Goal: Task Accomplishment & Management: Manage account settings

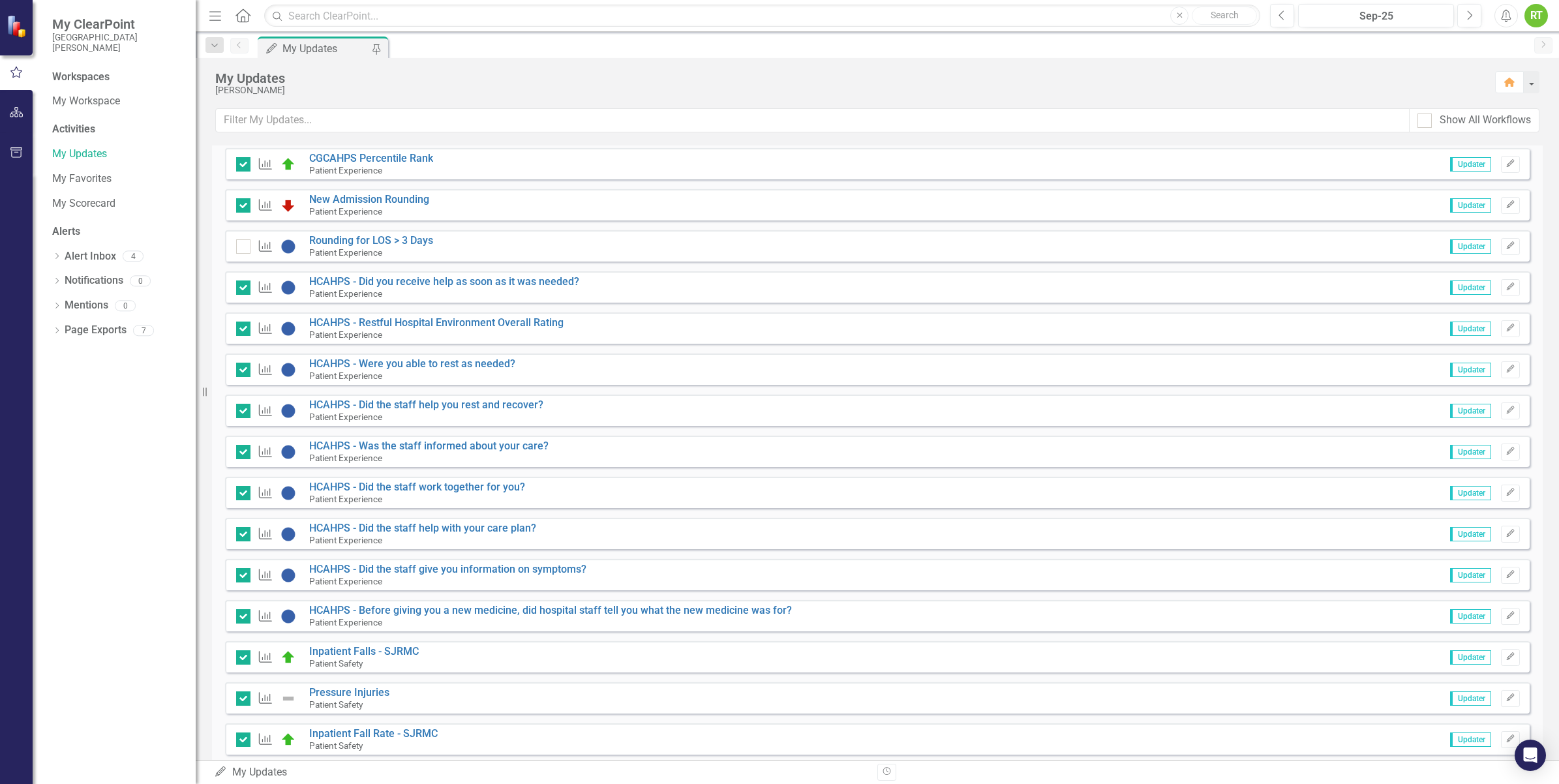
scroll to position [1696, 0]
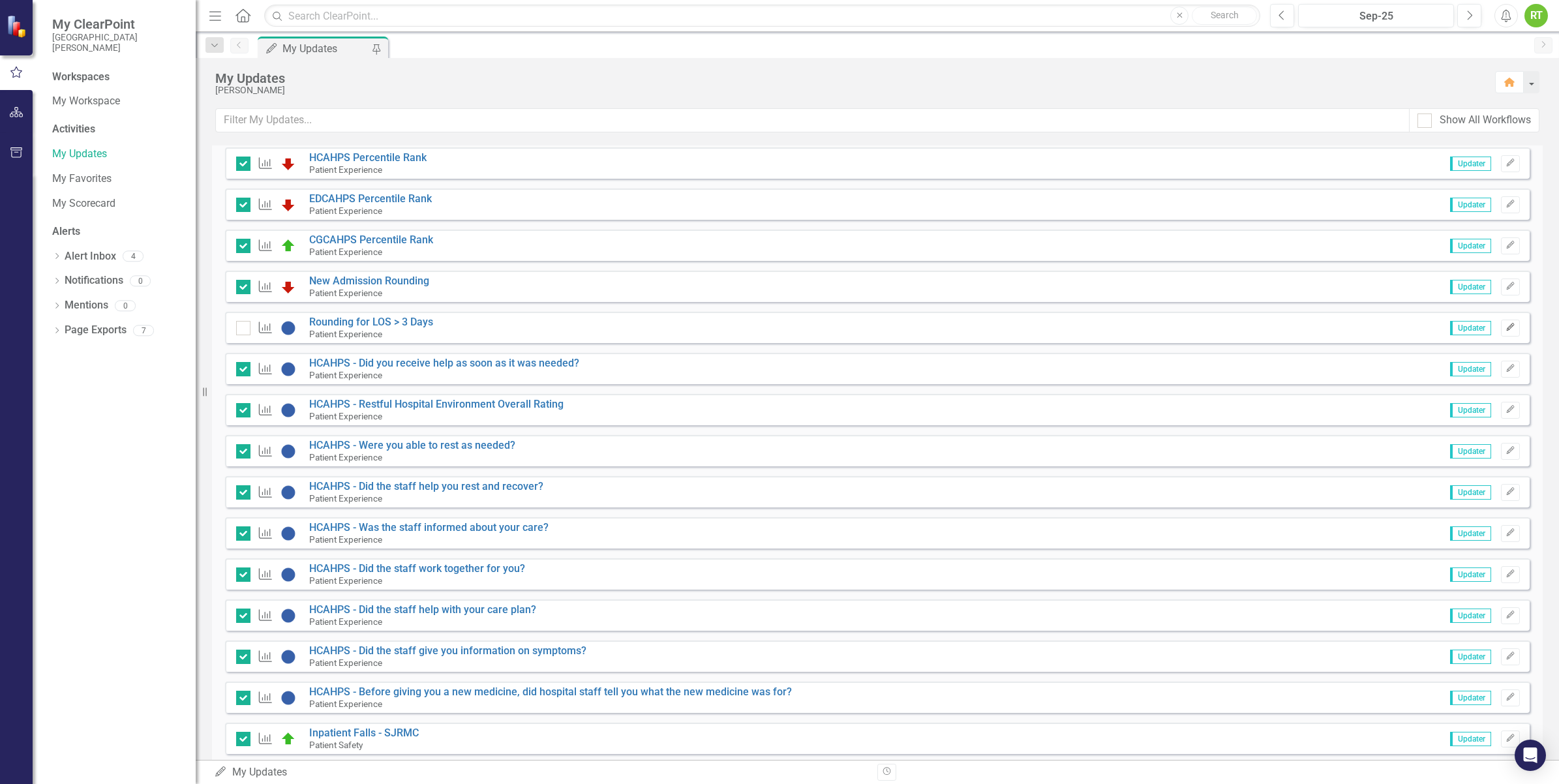
click at [1505, 328] on icon "Edit" at bounding box center [1510, 327] width 10 height 8
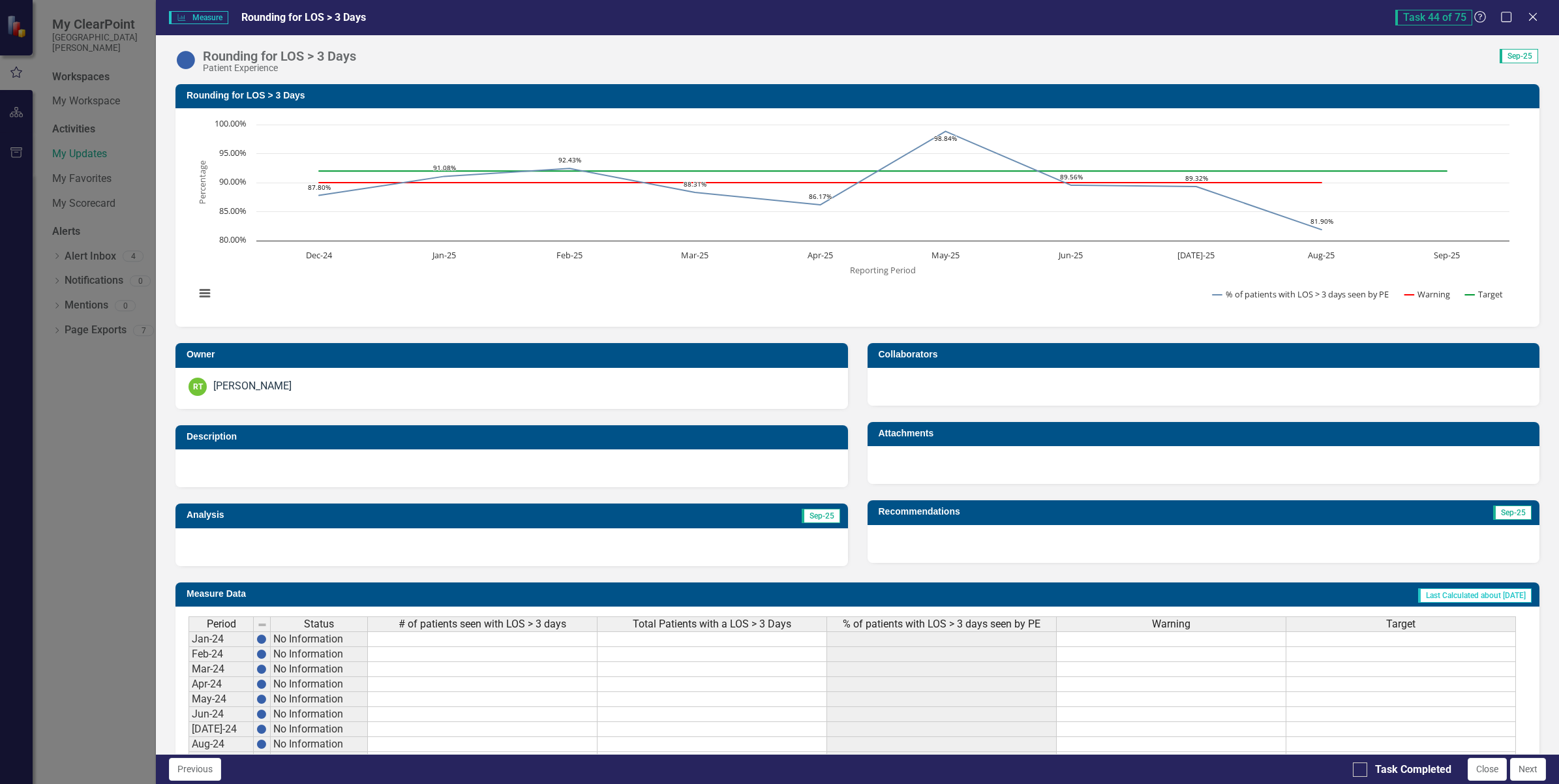
scroll to position [279, 0]
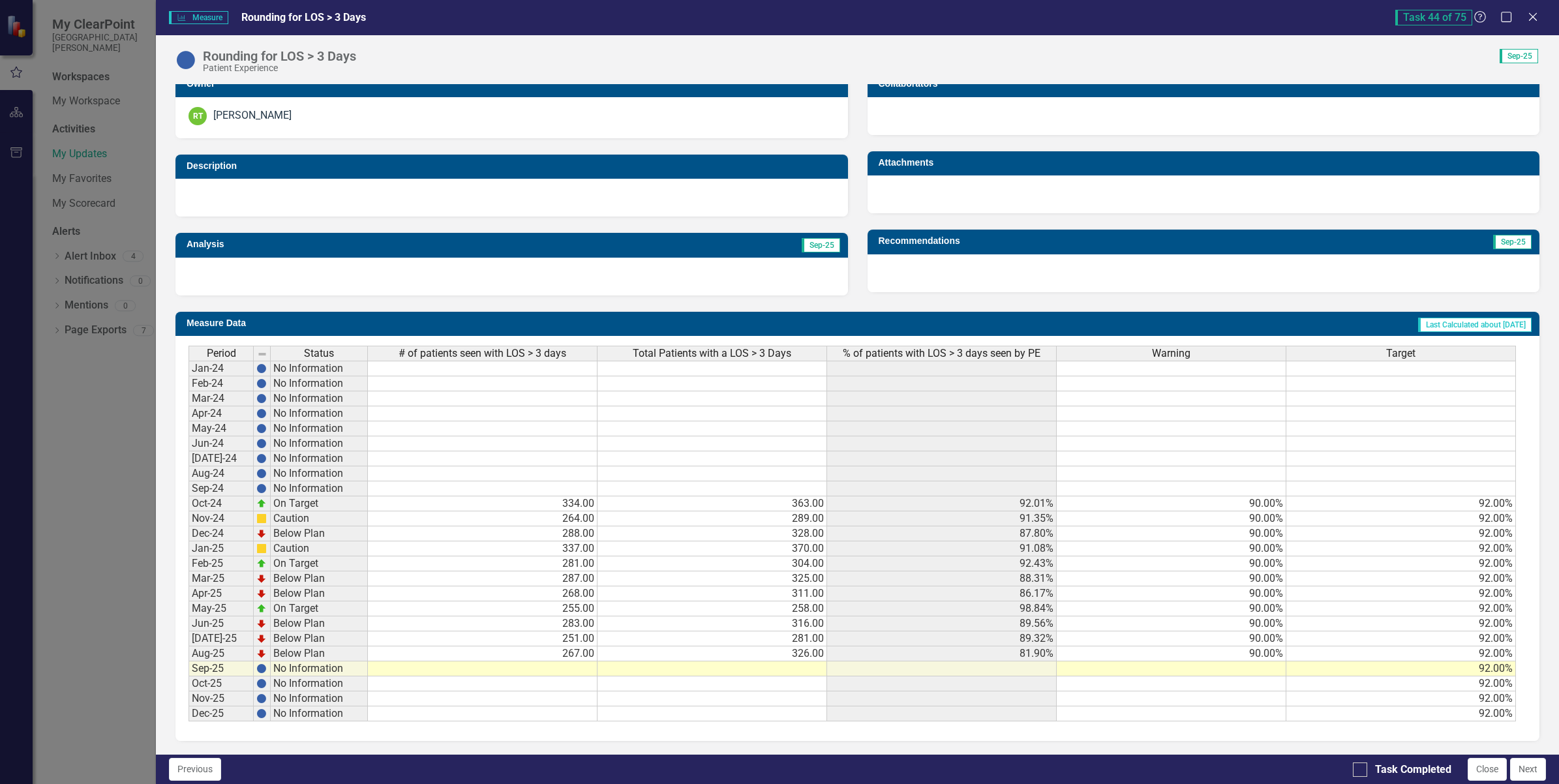
click at [566, 663] on td at bounding box center [482, 669] width 229 height 15
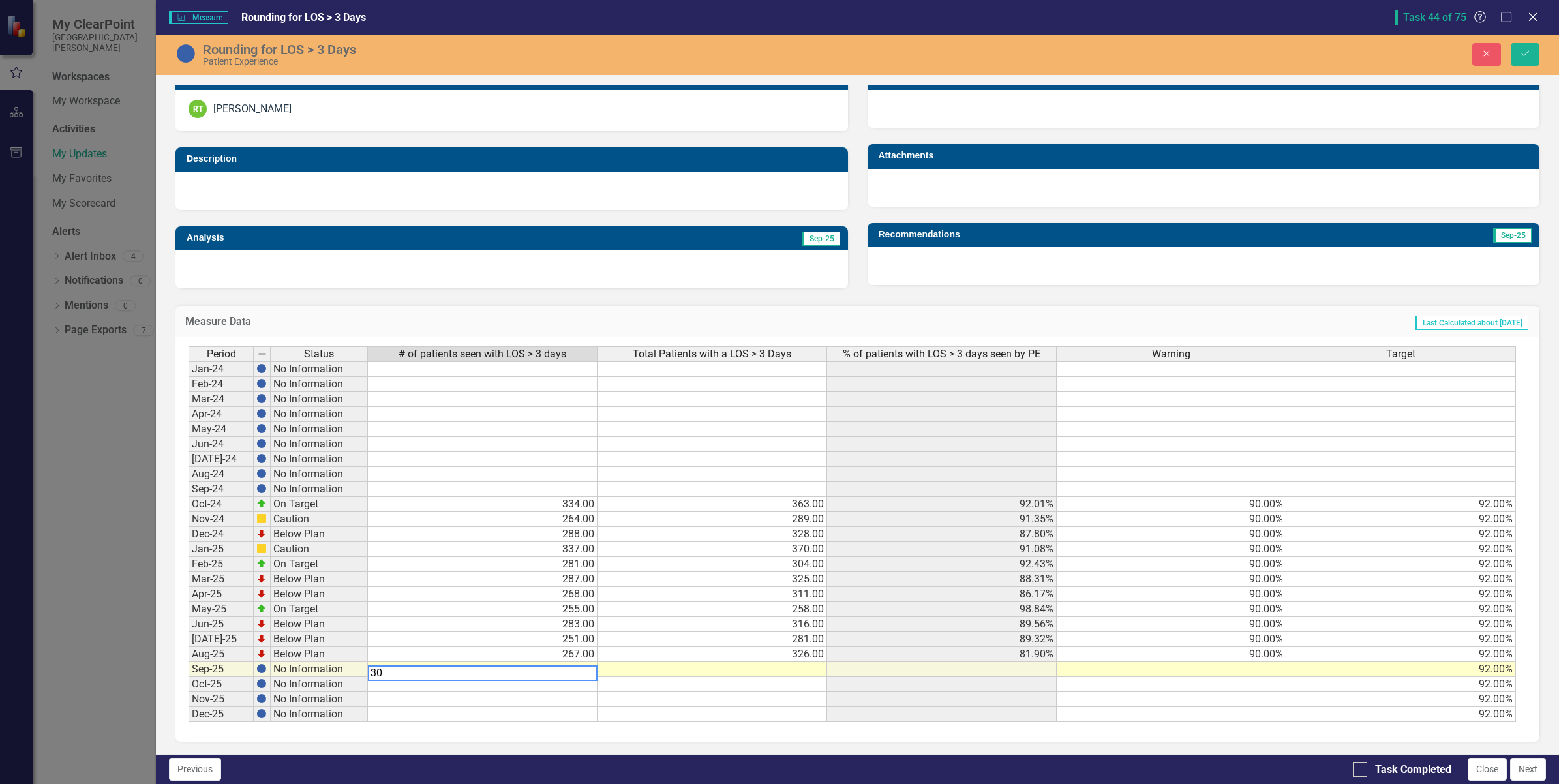
type textarea "308"
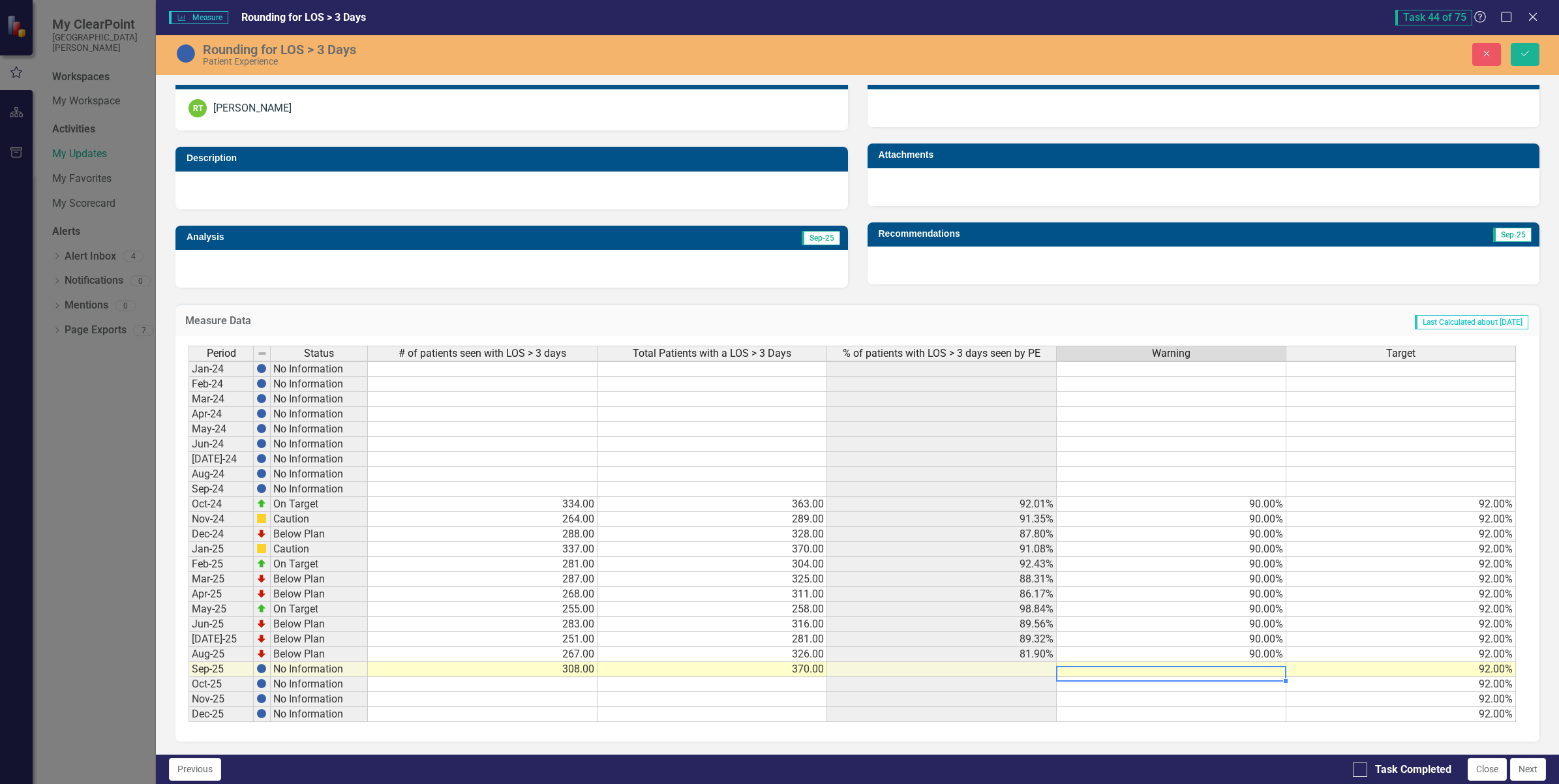
scroll to position [288, 0]
click at [1219, 647] on td "90.00%" at bounding box center [1171, 655] width 229 height 15
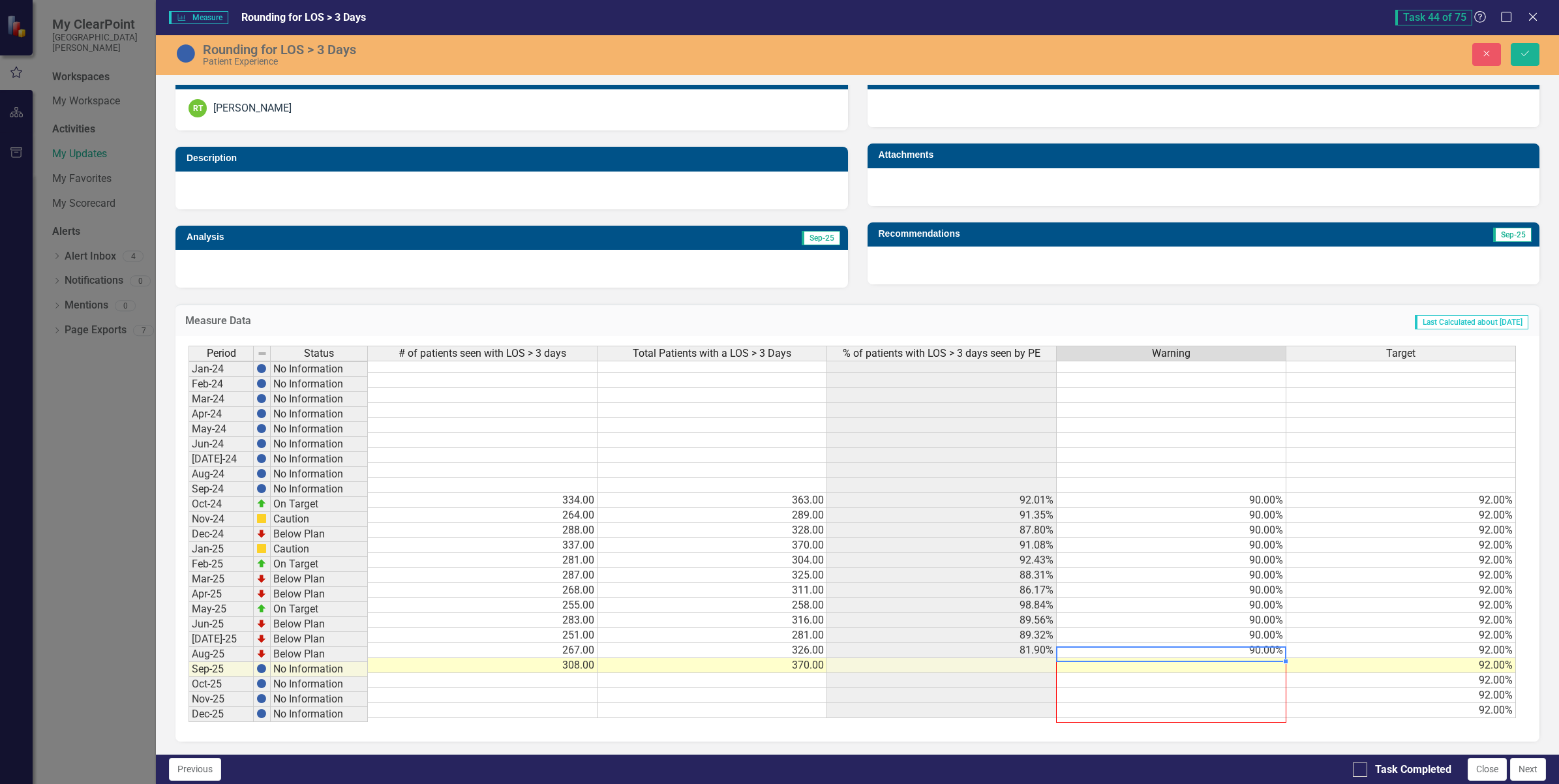
scroll to position [4, 0]
drag, startPoint x: 1286, startPoint y: 650, endPoint x: 1329, endPoint y: 590, distance: 73.8
click at [1277, 741] on div "Period Status # of patients seen with LOS > 3 days Total Patients with a LOS > …" at bounding box center [857, 539] width 1364 height 406
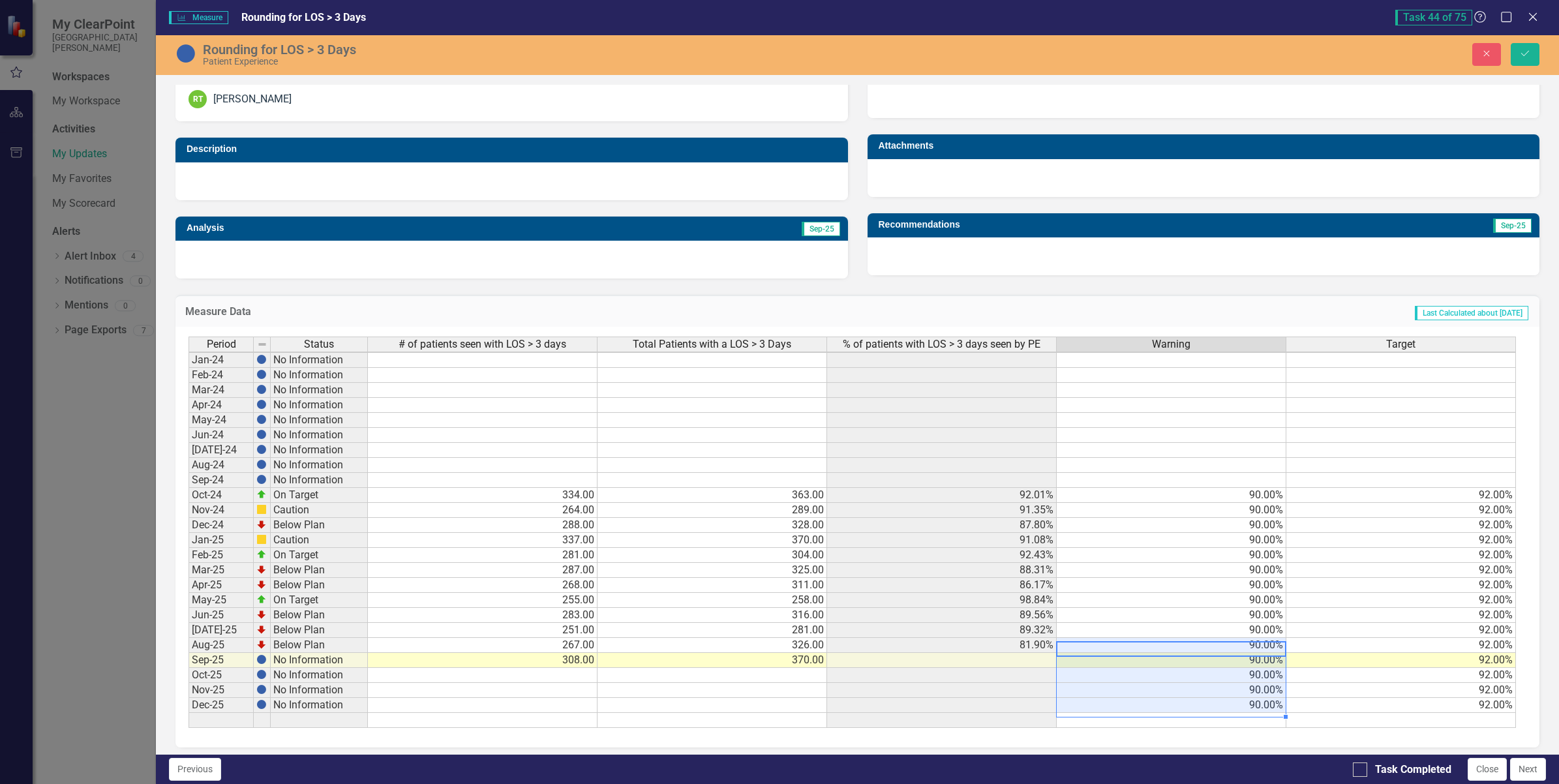
type textarea "90"
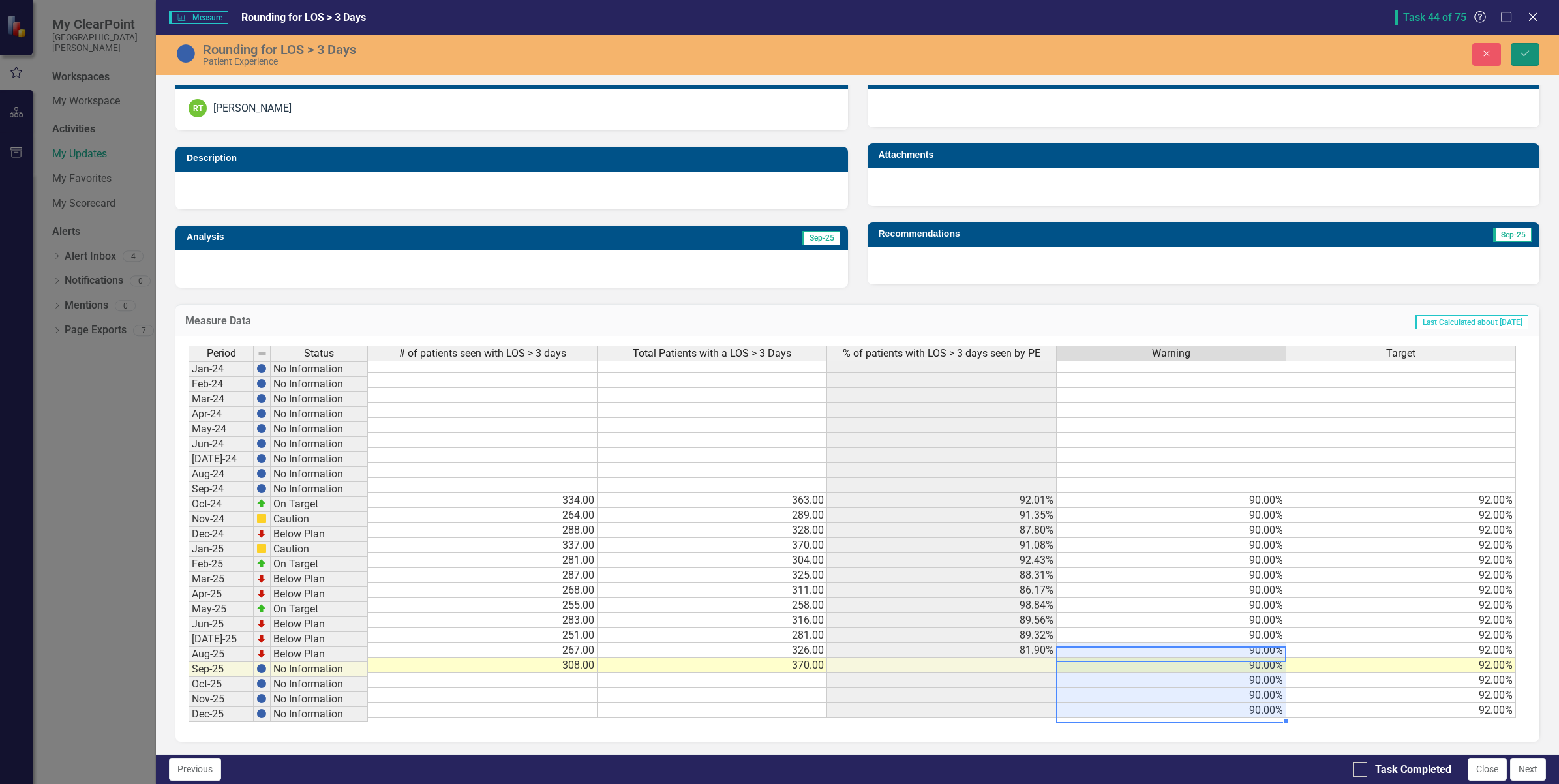
click at [1525, 55] on icon "Save" at bounding box center [1525, 53] width 12 height 9
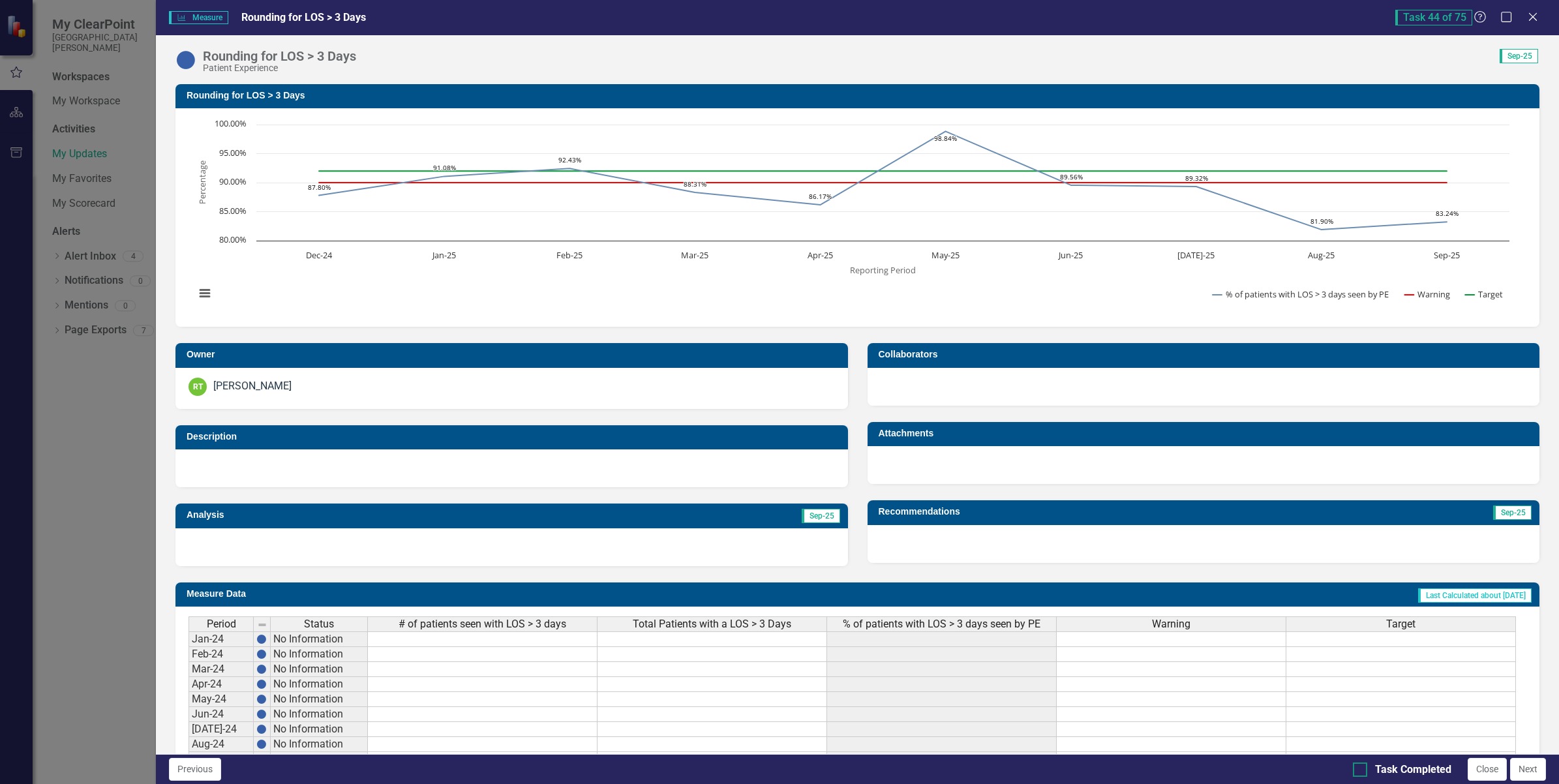
click at [1361, 771] on div at bounding box center [1360, 769] width 14 height 14
click at [1361, 771] on input "Task Completed" at bounding box center [1357, 766] width 8 height 8
checkbox input "true"
click at [1541, 767] on button "Next" at bounding box center [1528, 769] width 36 height 23
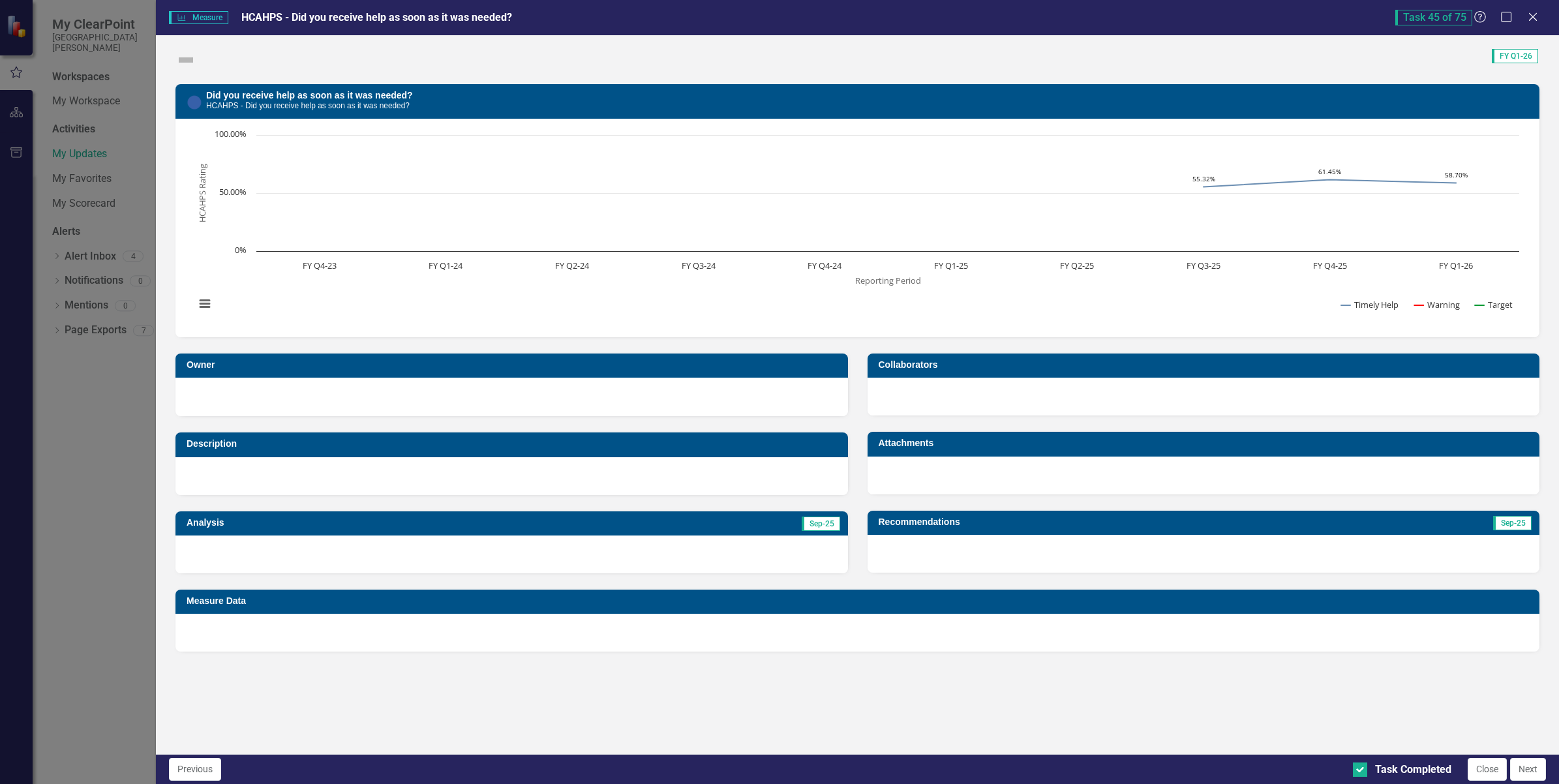
checkbox input "true"
